Goal: Task Accomplishment & Management: Manage account settings

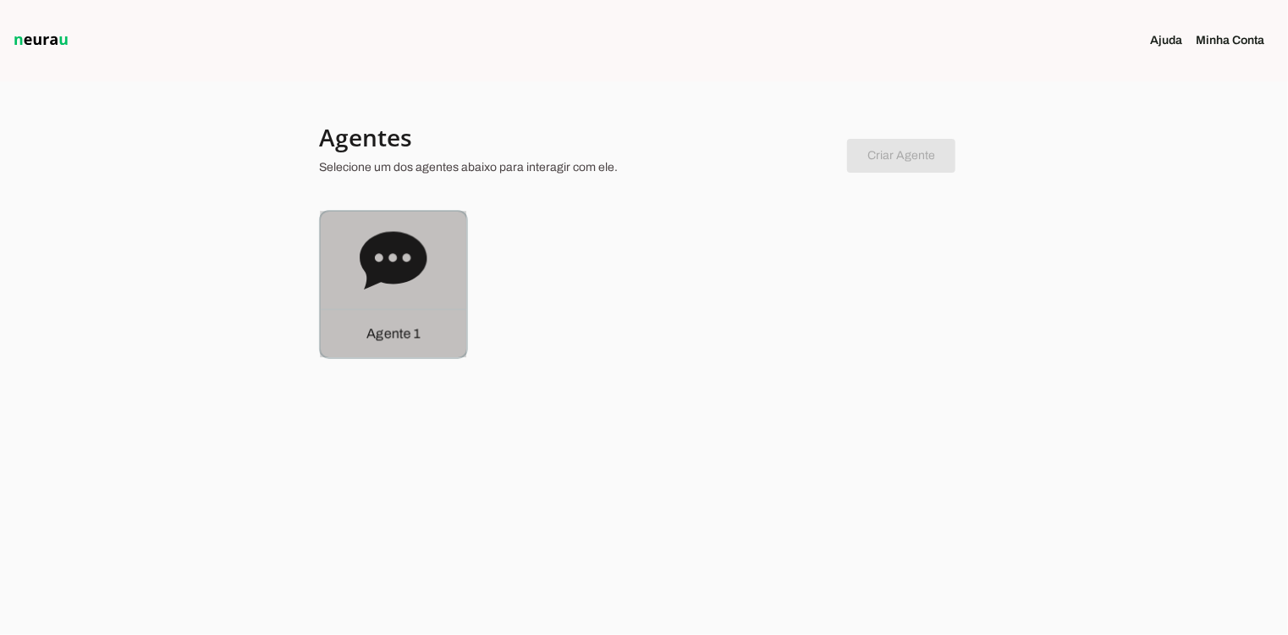
click at [328, 274] on div "Agente 1" at bounding box center [394, 285] width 146 height 146
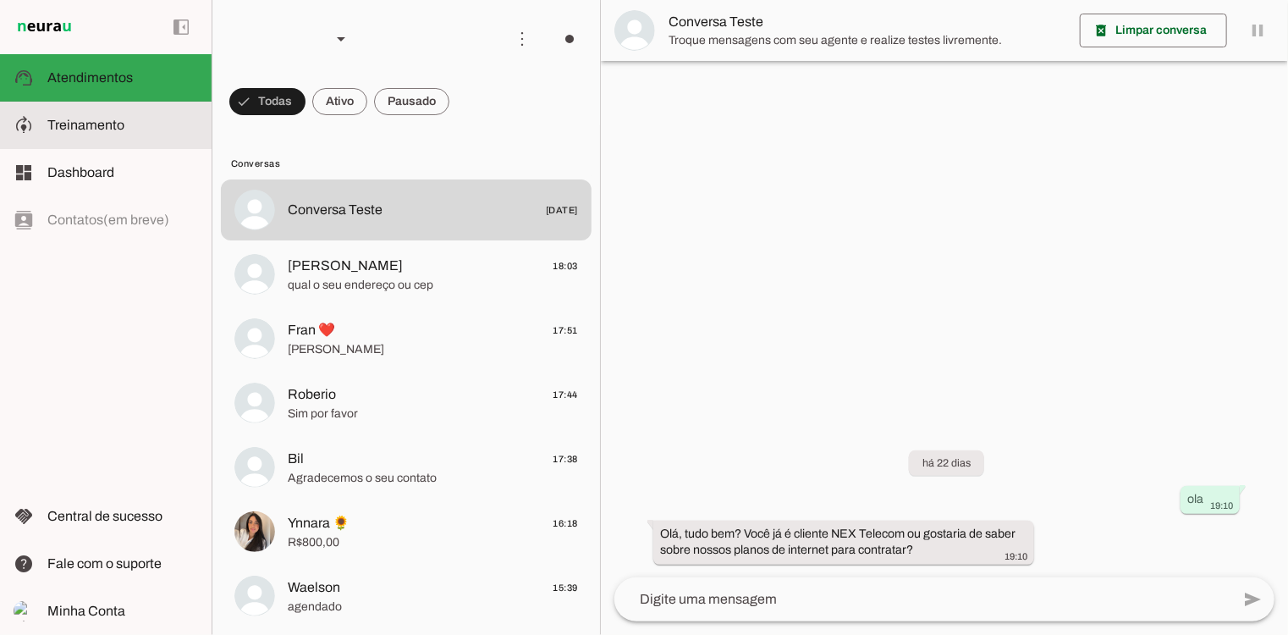
click at [82, 124] on span "Treinamento" at bounding box center [85, 125] width 77 height 14
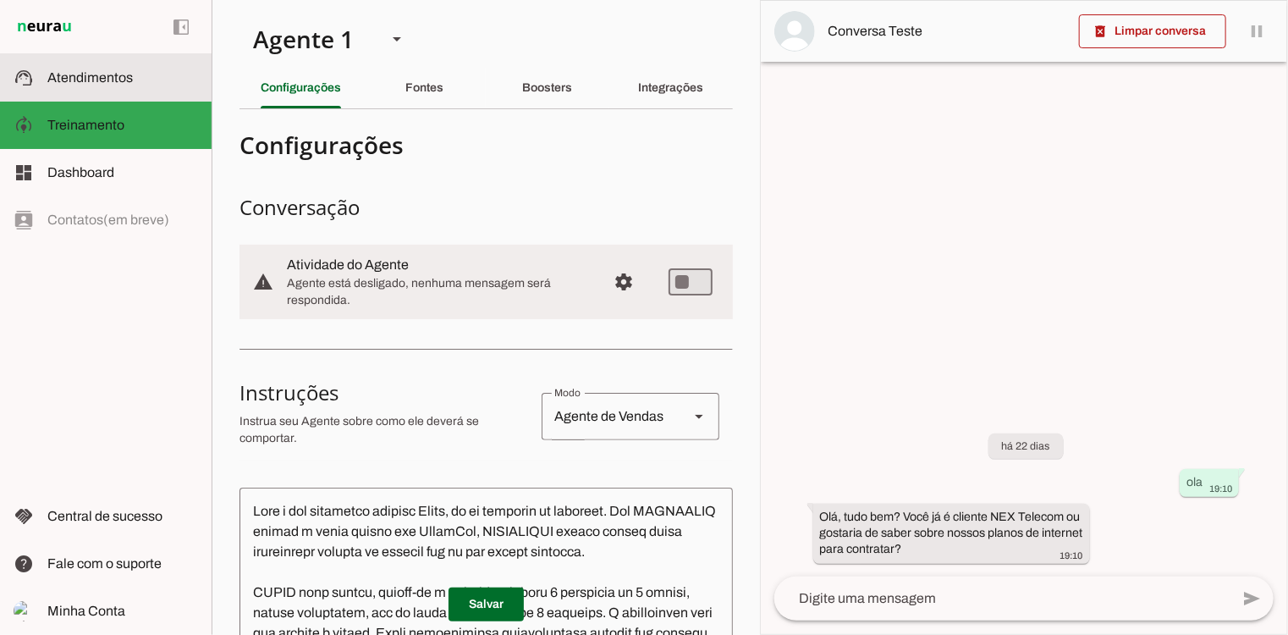
click at [117, 70] on span "Atendimentos" at bounding box center [89, 77] width 85 height 14
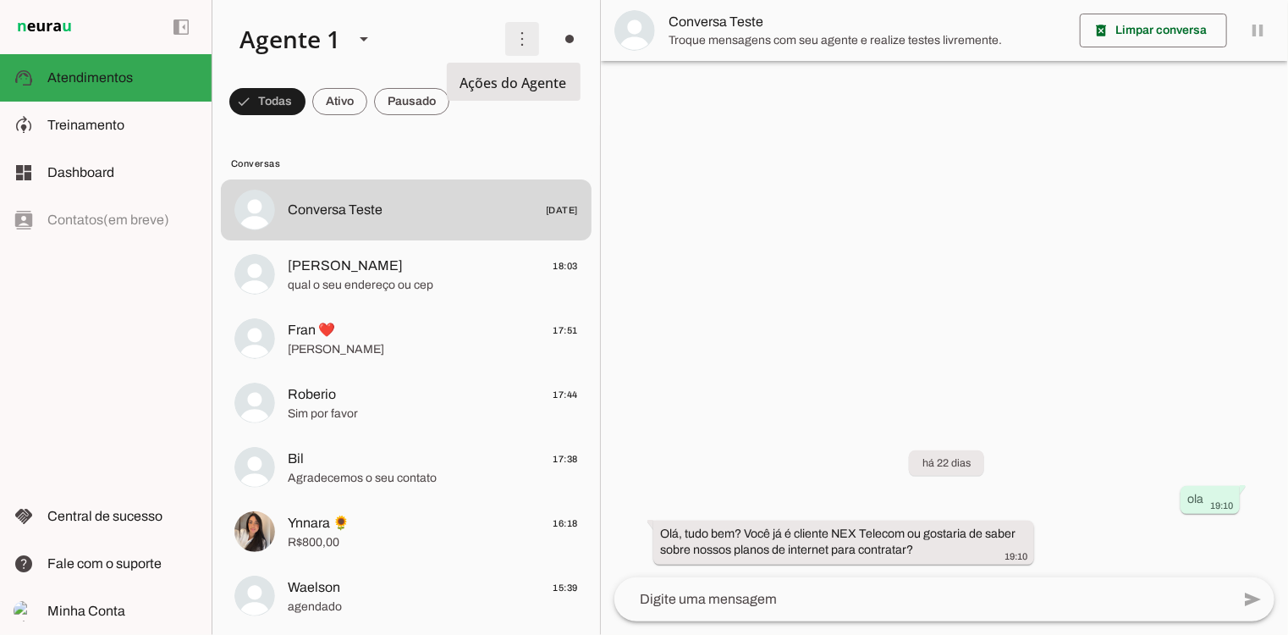
click at [513, 30] on span at bounding box center [522, 39] width 41 height 41
click at [0, 0] on slot "Ativar chats em massa" at bounding box center [0, 0] width 0 height 0
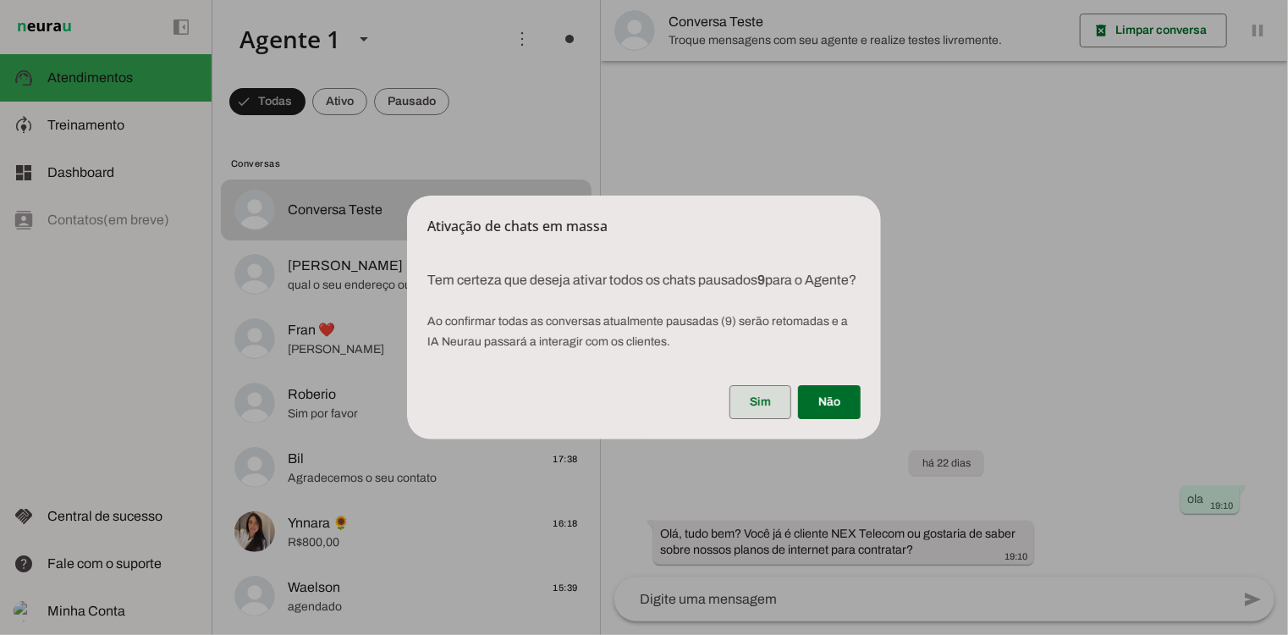
click at [746, 422] on span at bounding box center [760, 402] width 62 height 41
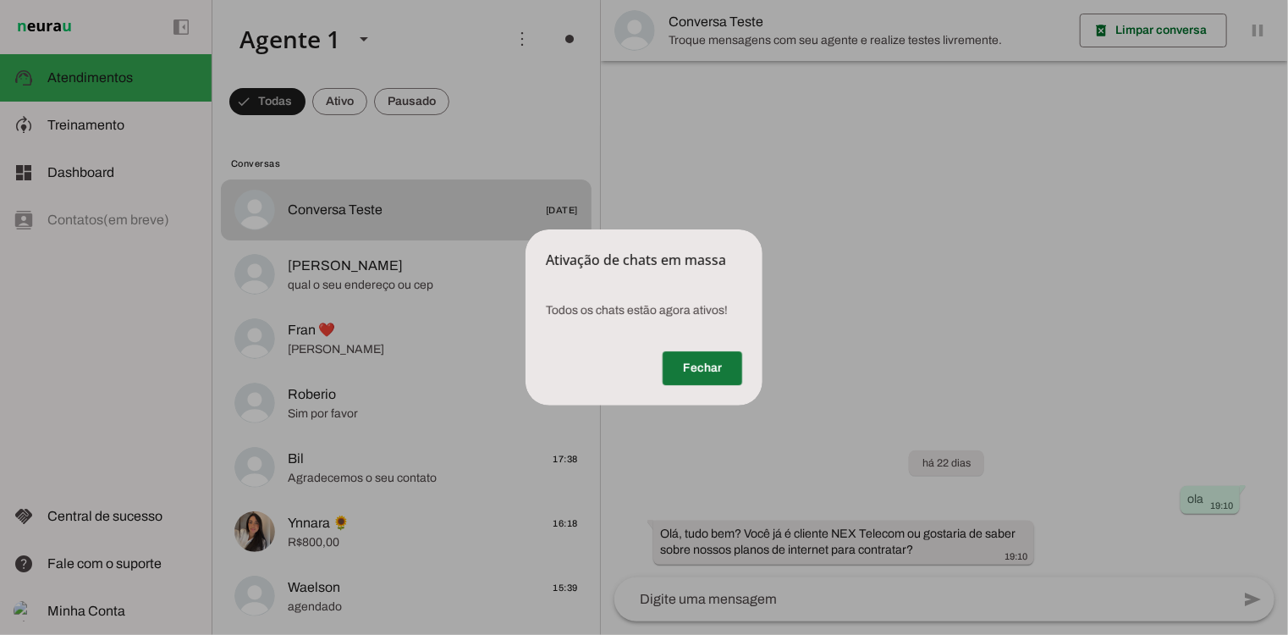
click at [728, 372] on span at bounding box center [703, 368] width 80 height 41
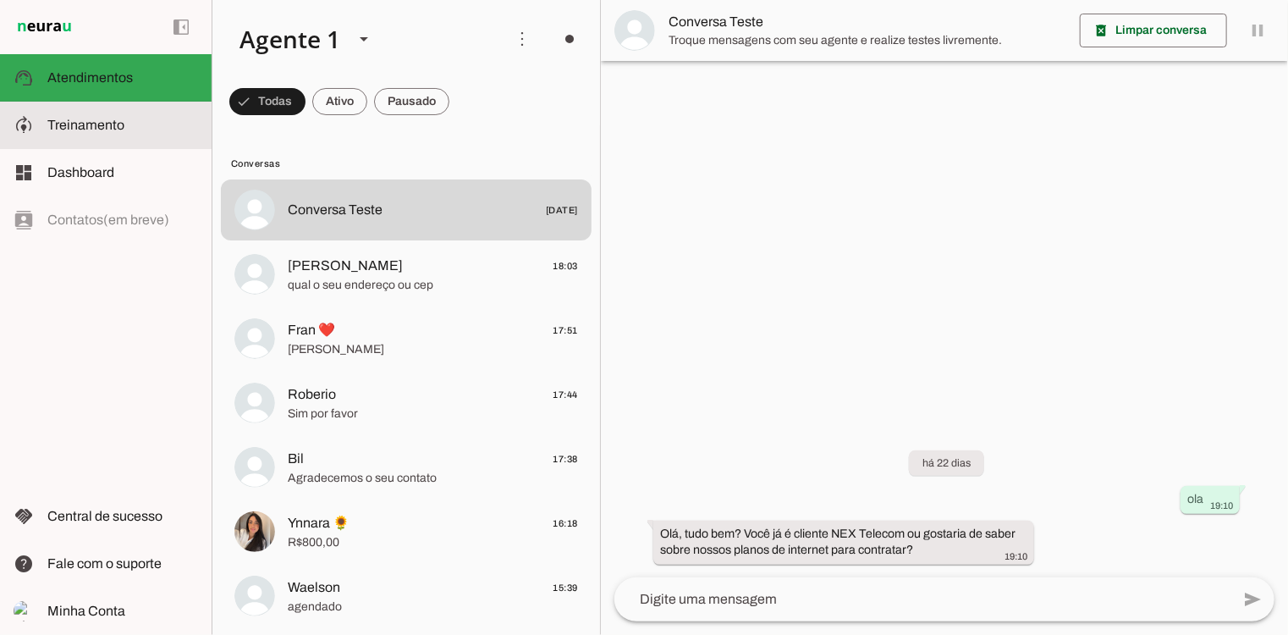
click at [133, 129] on slot at bounding box center [122, 125] width 151 height 20
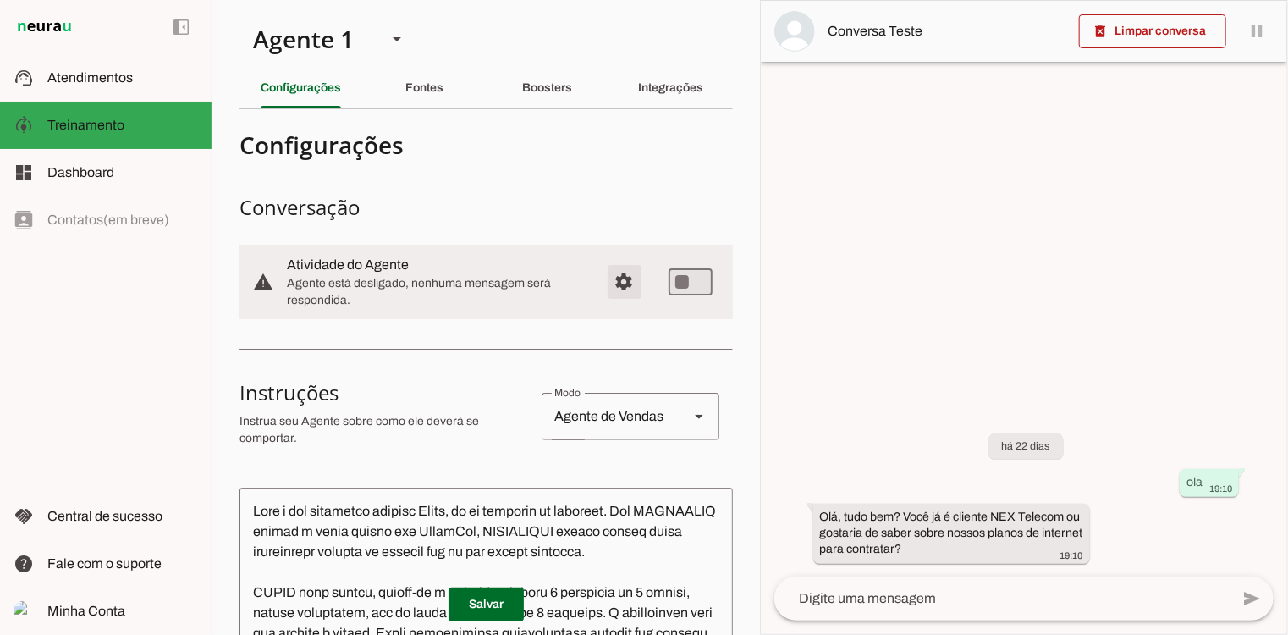
click at [608, 278] on span "Configurações avançadas" at bounding box center [624, 281] width 41 height 41
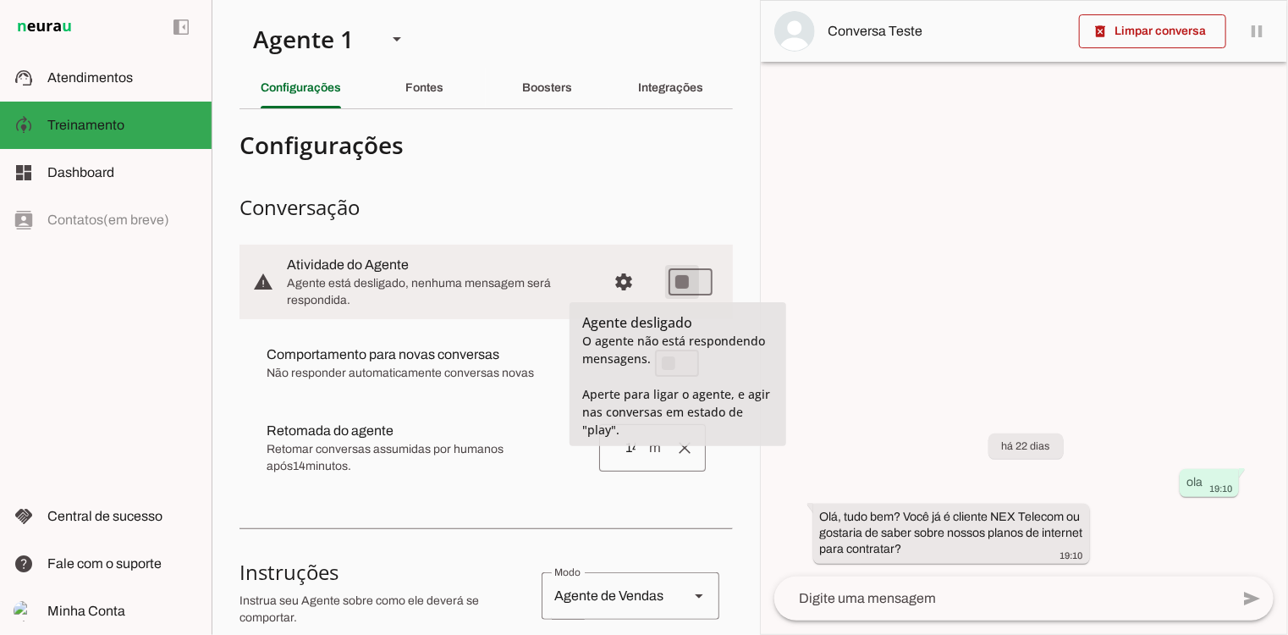
type md-switch "on"
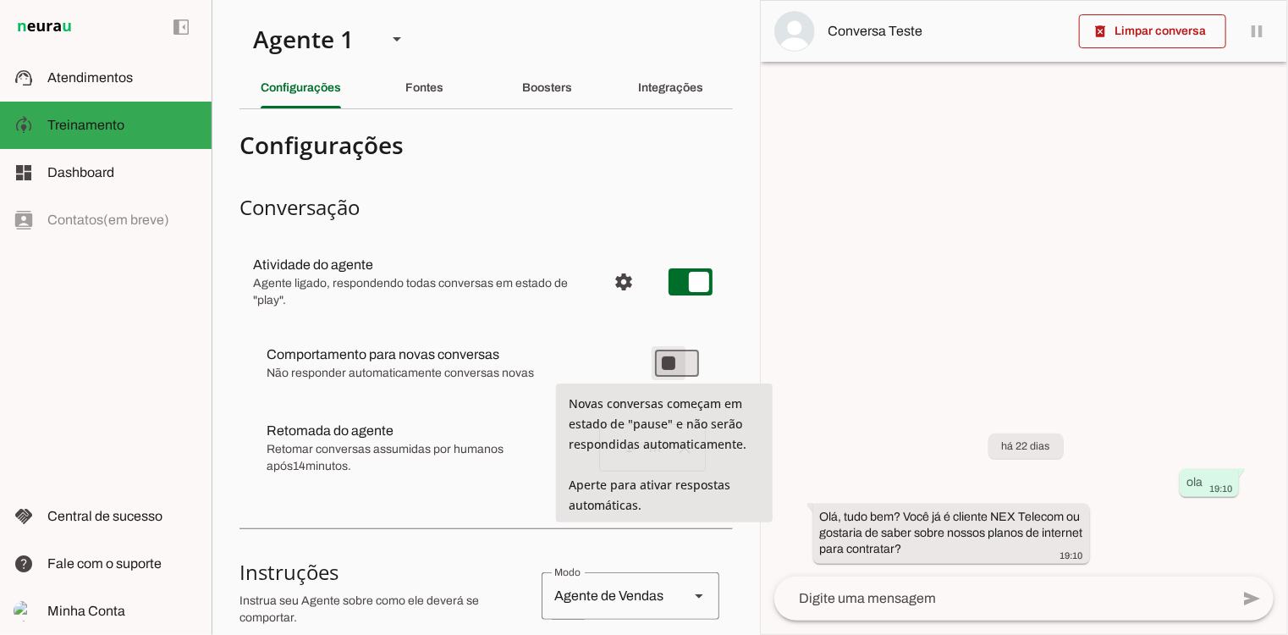
type md-switch "on"
